Goal: Find specific page/section: Find specific page/section

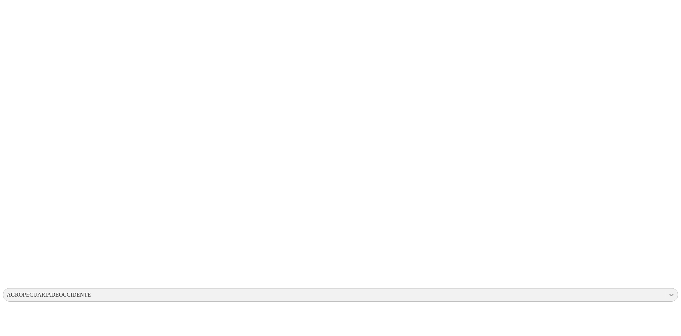
click at [668, 291] on icon at bounding box center [671, 294] width 7 height 7
